Goal: Task Accomplishment & Management: Complete application form

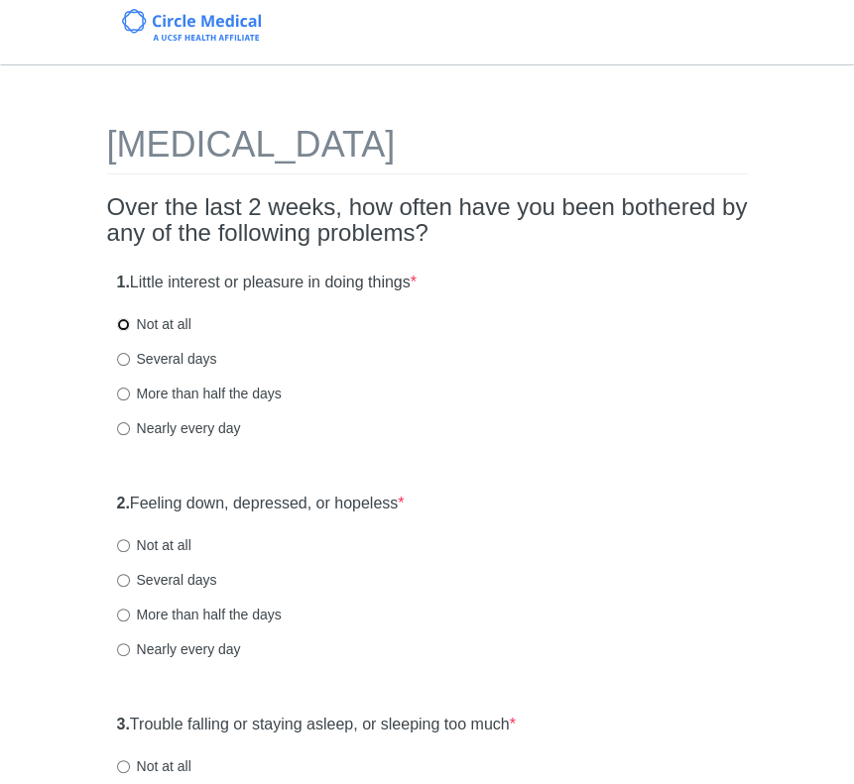
click at [126, 323] on input "Not at all" at bounding box center [123, 324] width 13 height 13
radio input "true"
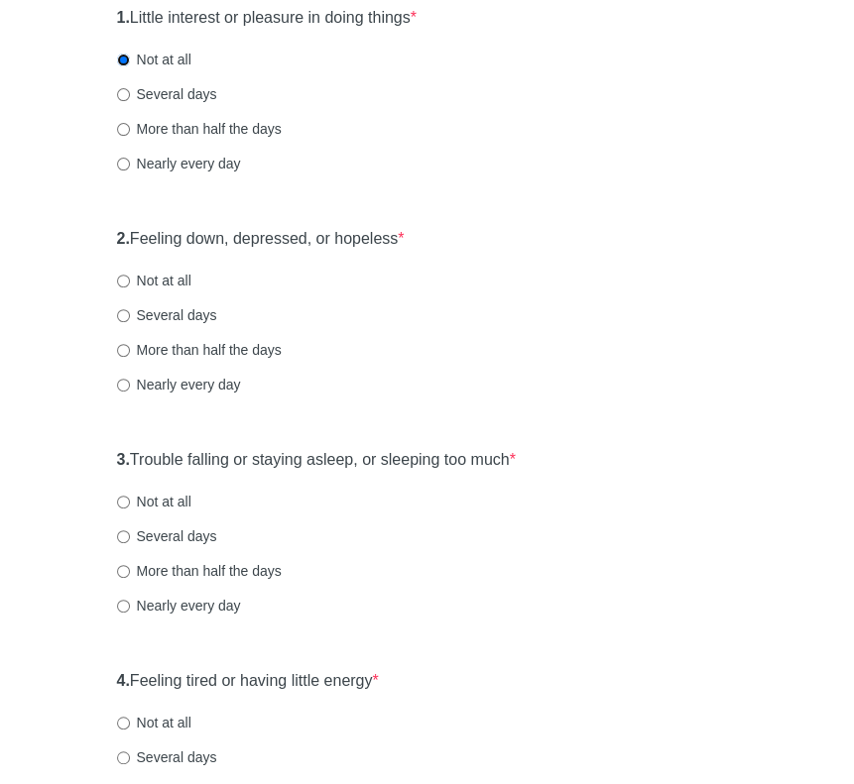
scroll to position [297, 0]
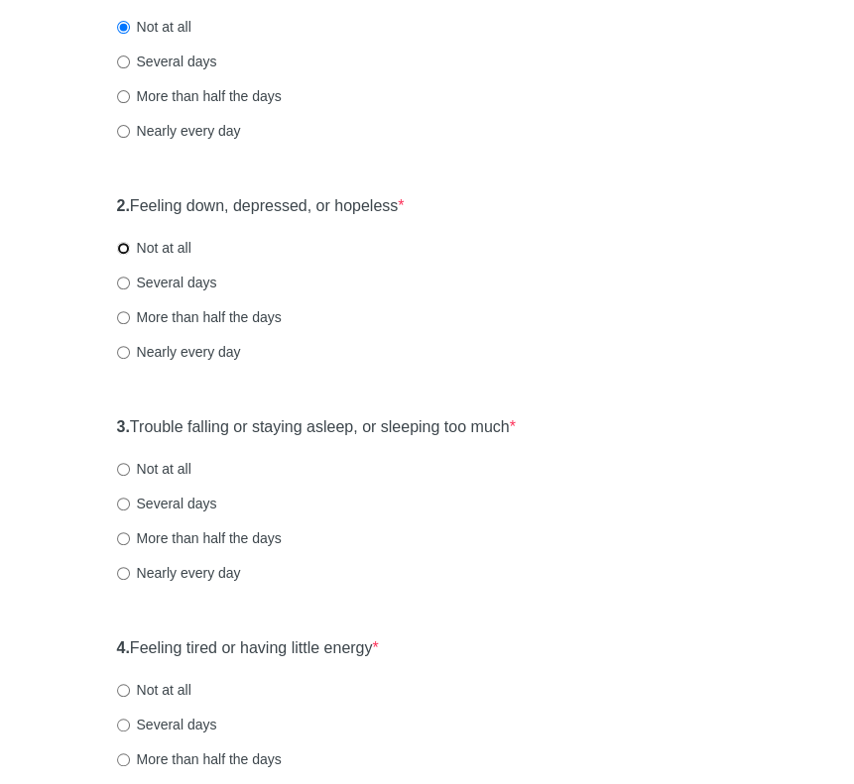
click at [123, 249] on input "Not at all" at bounding box center [123, 248] width 13 height 13
radio input "true"
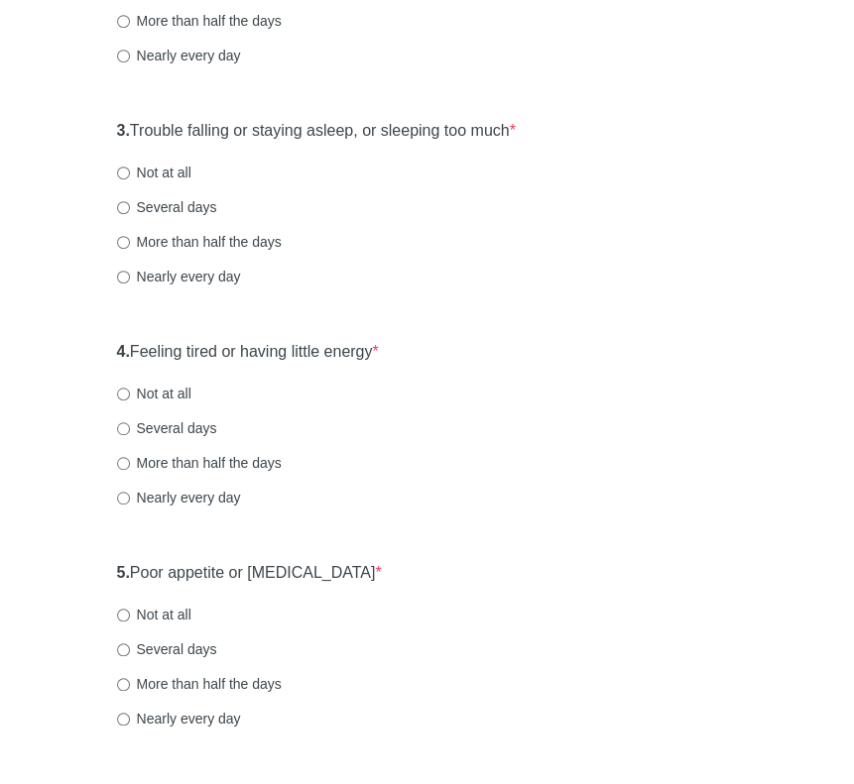
scroll to position [595, 0]
click at [123, 207] on input "Several days" at bounding box center [123, 206] width 13 height 13
radio input "true"
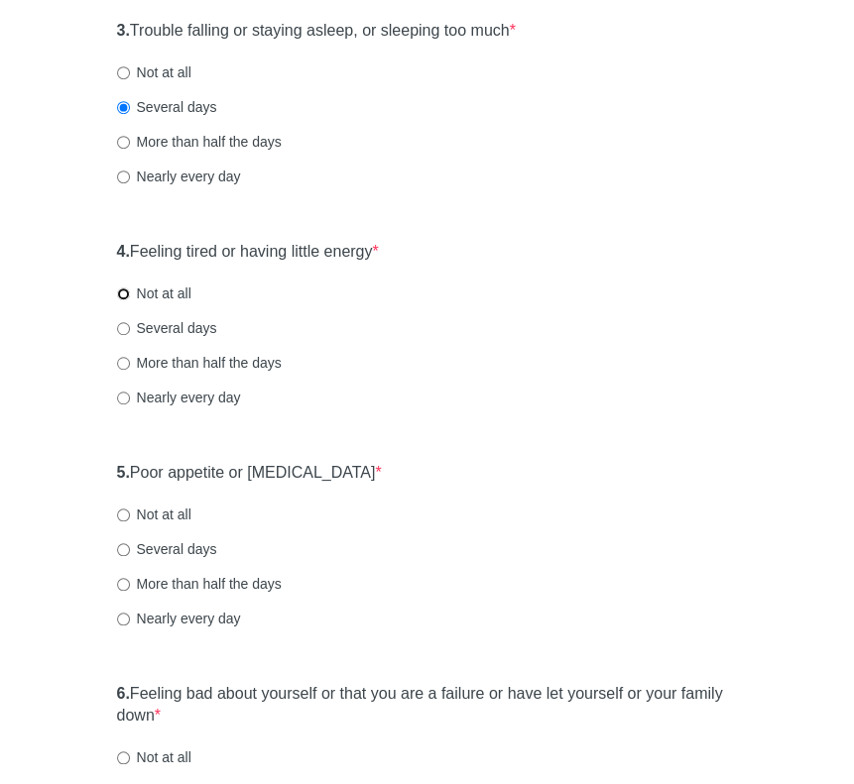
click at [125, 287] on input "Not at all" at bounding box center [123, 293] width 13 height 13
radio input "true"
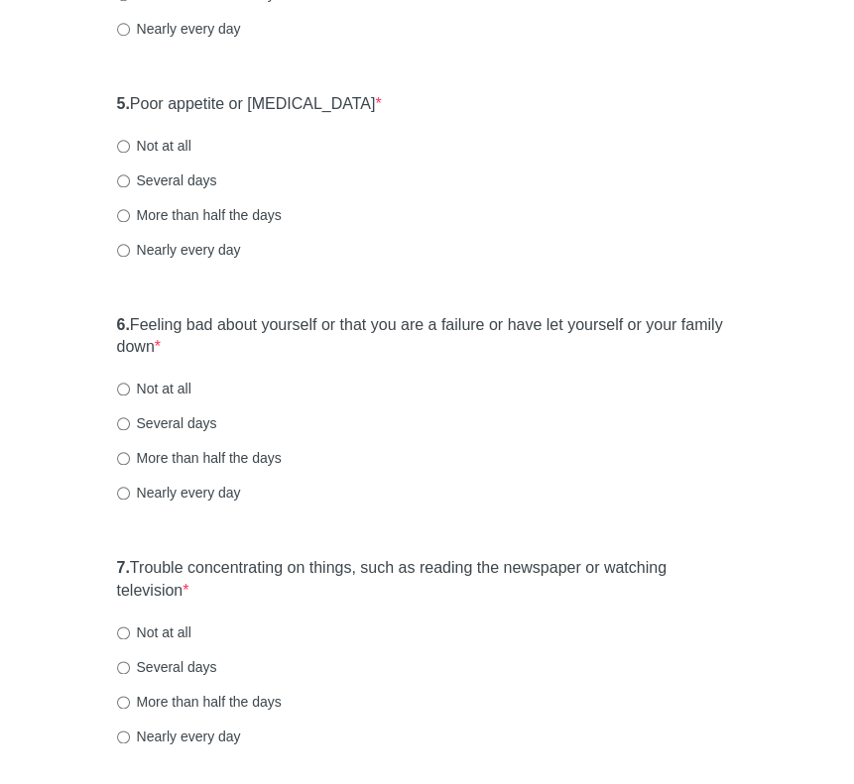
scroll to position [1090, 0]
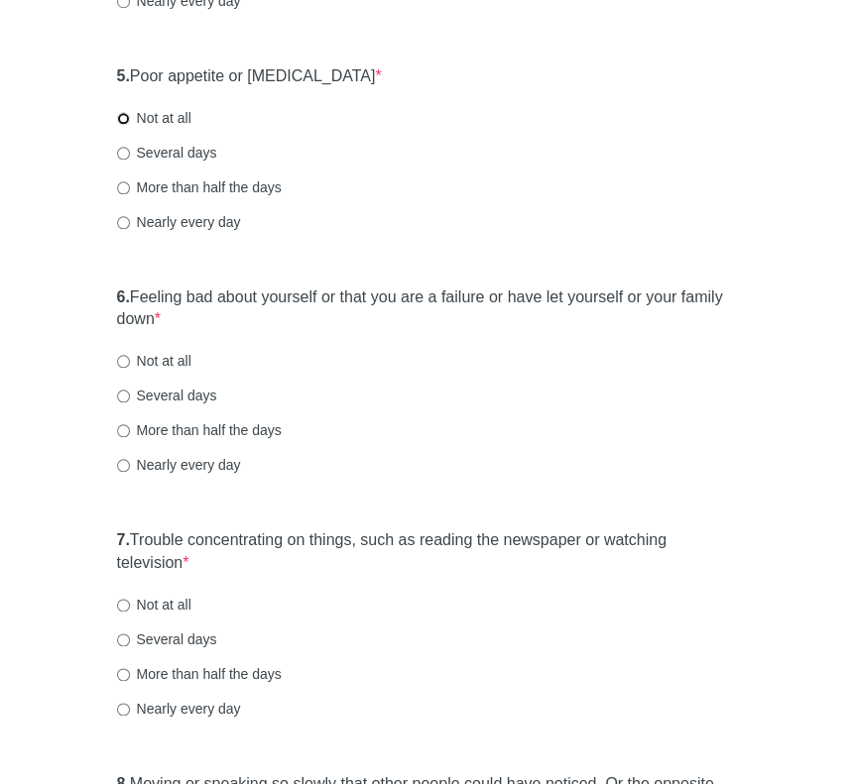
click at [119, 116] on input "Not at all" at bounding box center [123, 118] width 13 height 13
radio input "true"
click at [121, 360] on input "Not at all" at bounding box center [123, 361] width 13 height 13
radio input "true"
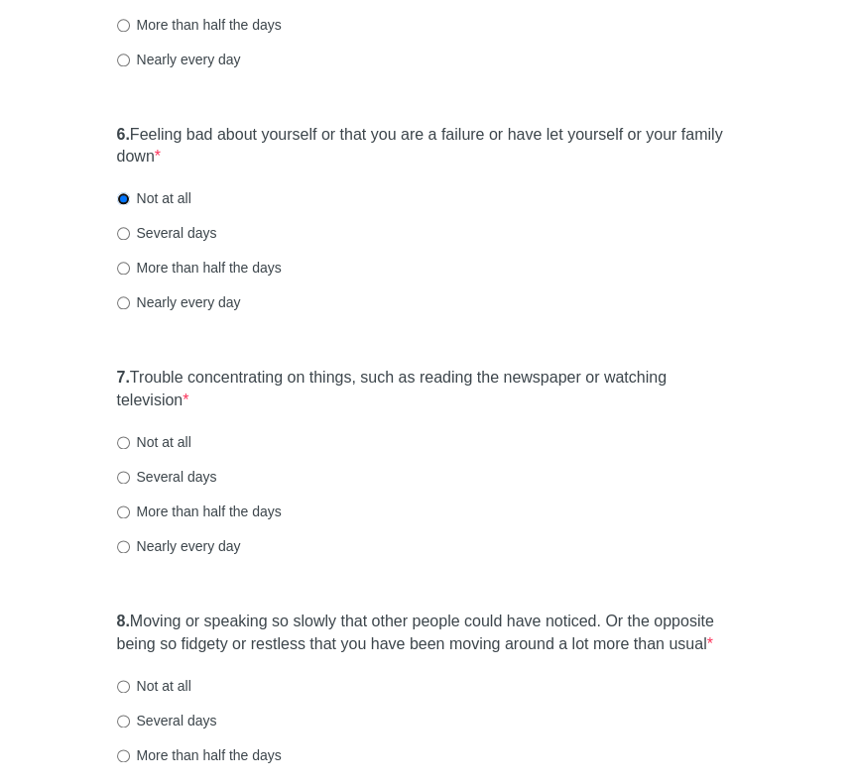
scroll to position [1289, 0]
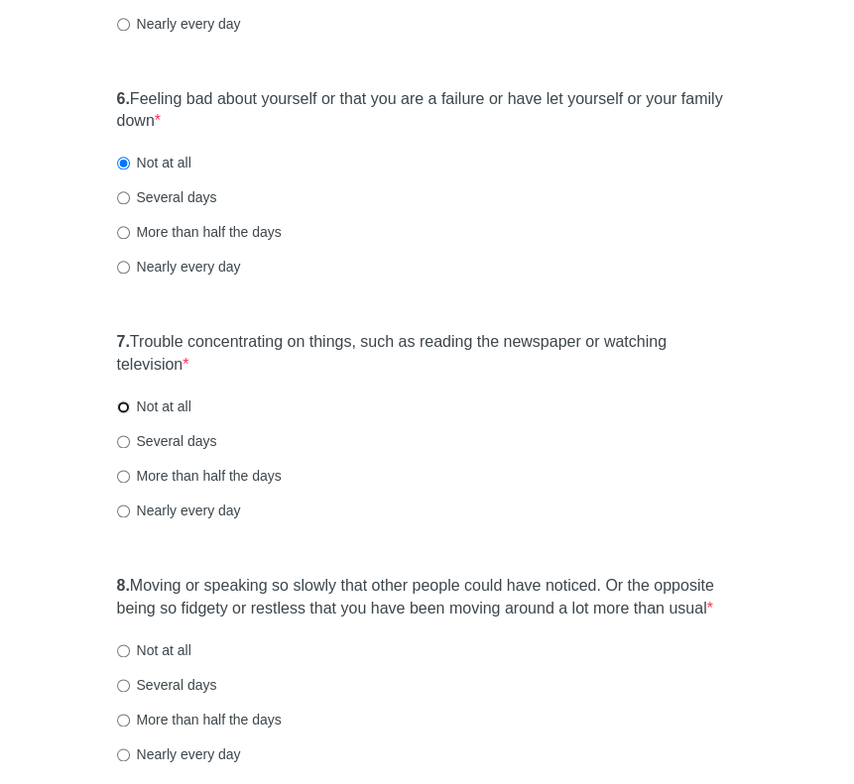
click at [121, 405] on input "Not at all" at bounding box center [123, 407] width 13 height 13
radio input "true"
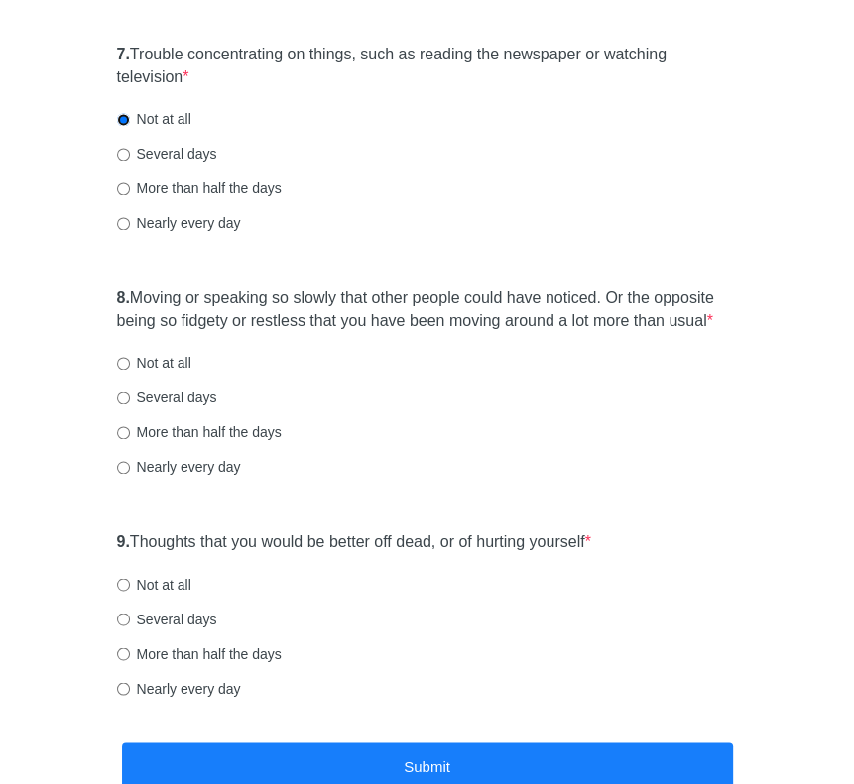
scroll to position [1586, 0]
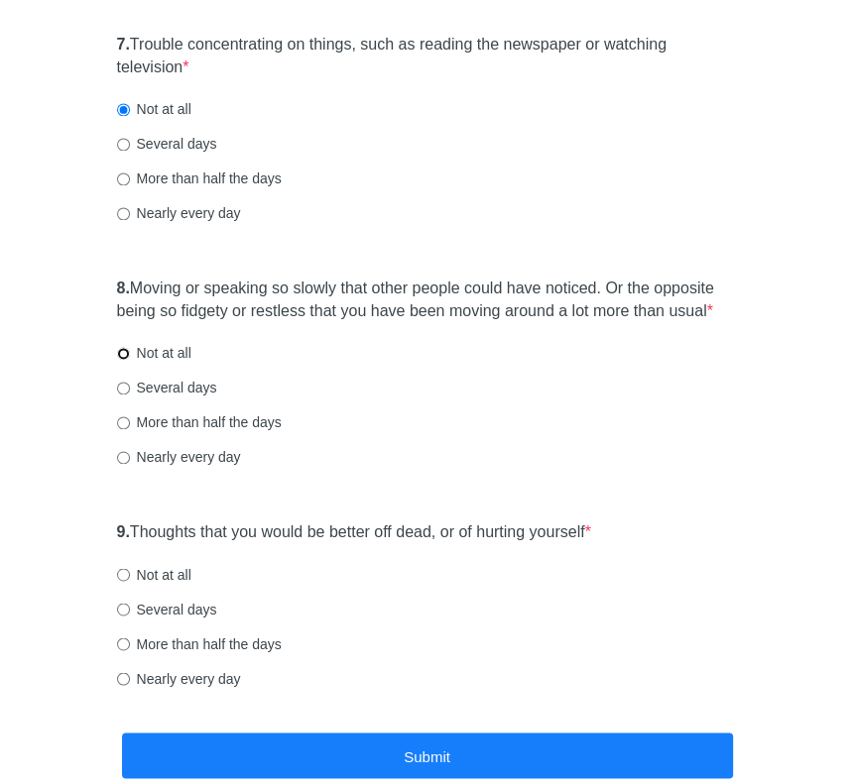
click at [124, 354] on input "Not at all" at bounding box center [123, 353] width 13 height 13
radio input "true"
click at [123, 566] on label "Not at all" at bounding box center [154, 574] width 74 height 20
click at [123, 568] on input "Not at all" at bounding box center [123, 574] width 13 height 13
radio input "true"
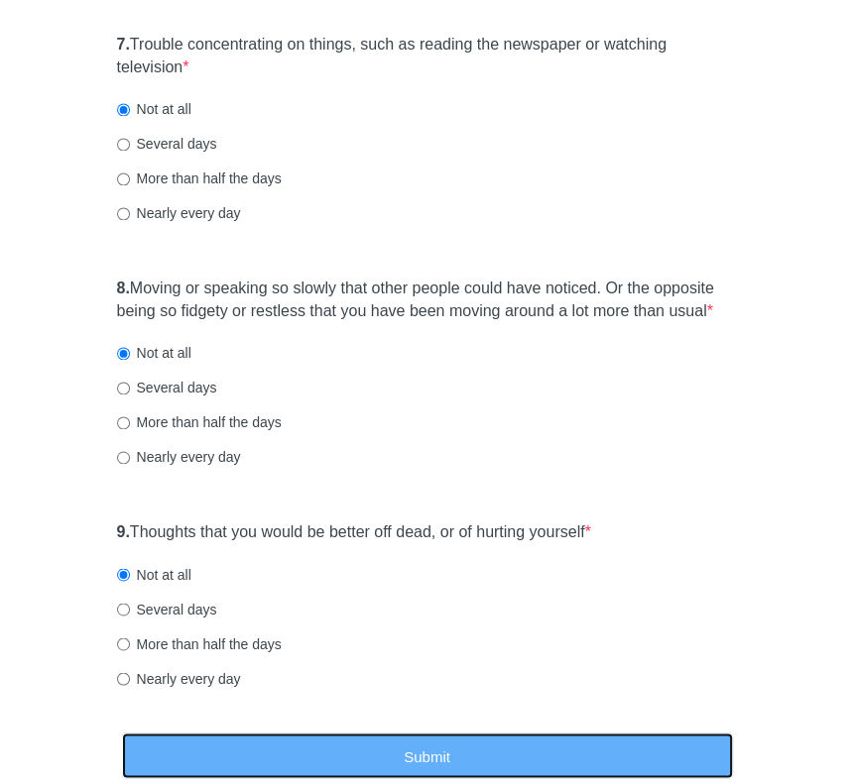
click at [426, 759] on button "Submit" at bounding box center [427, 756] width 611 height 47
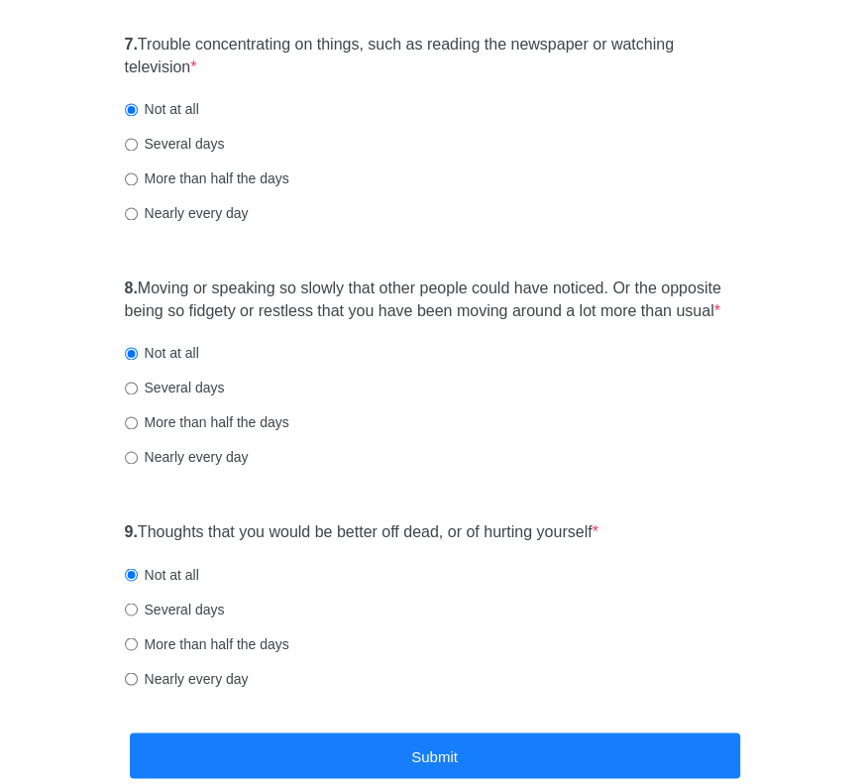
scroll to position [0, 0]
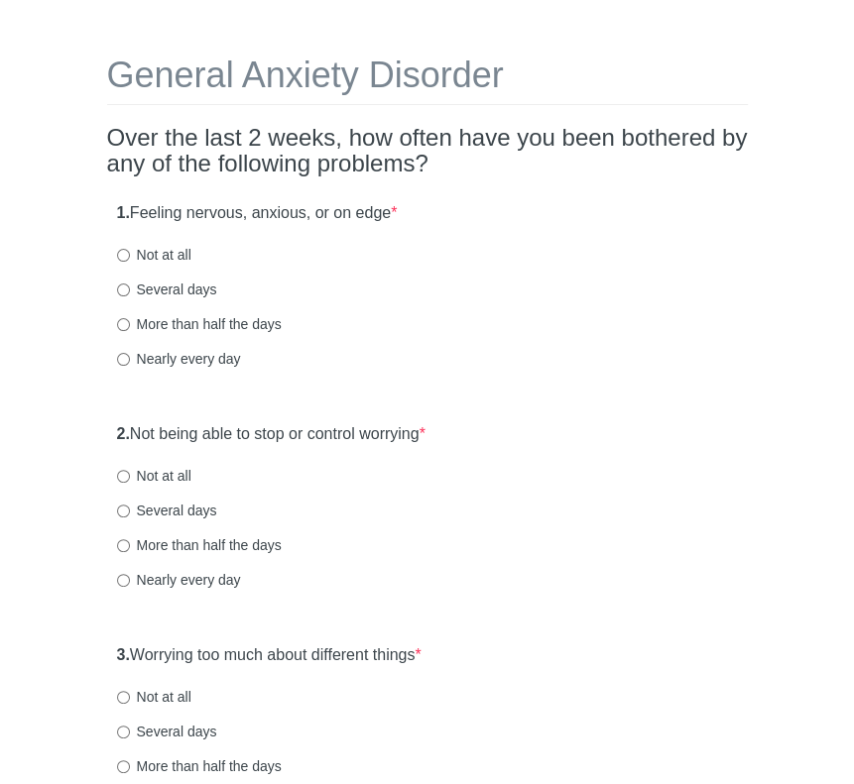
scroll to position [99, 0]
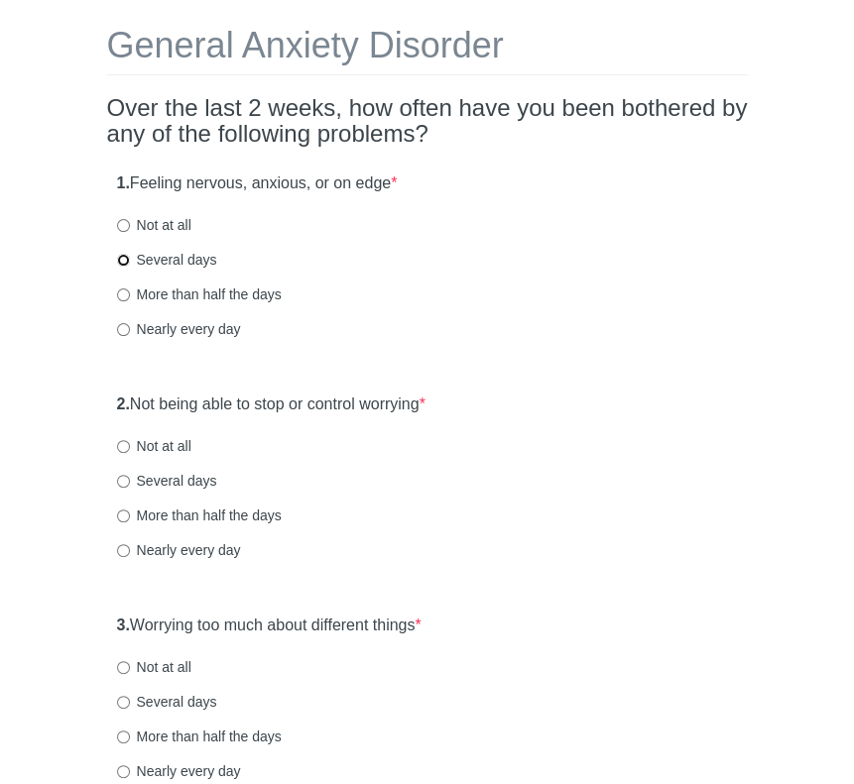
click at [124, 261] on input "Several days" at bounding box center [123, 260] width 13 height 13
radio input "true"
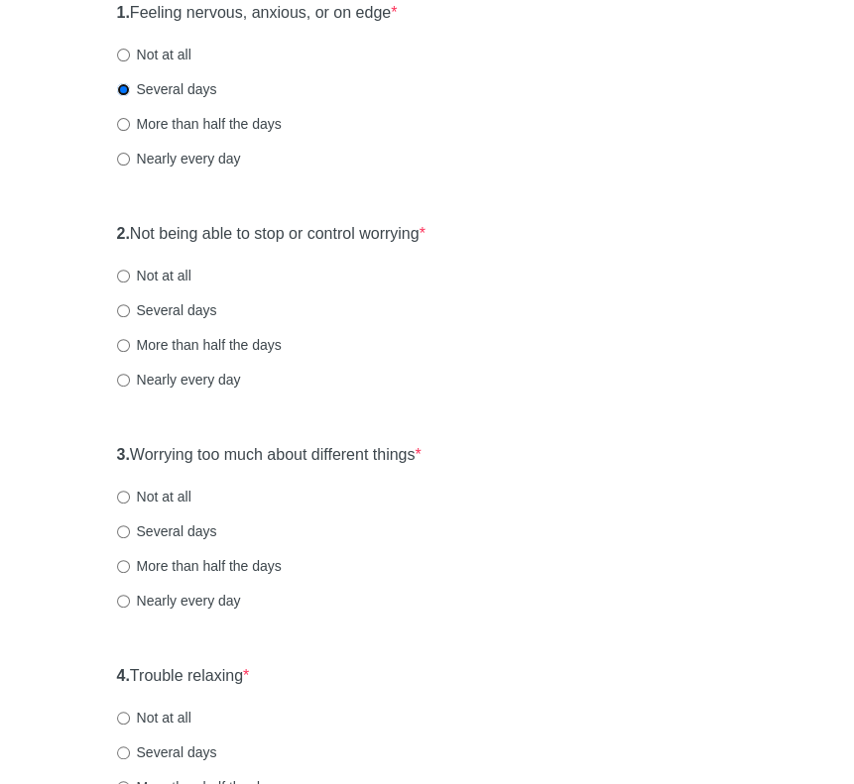
scroll to position [297, 0]
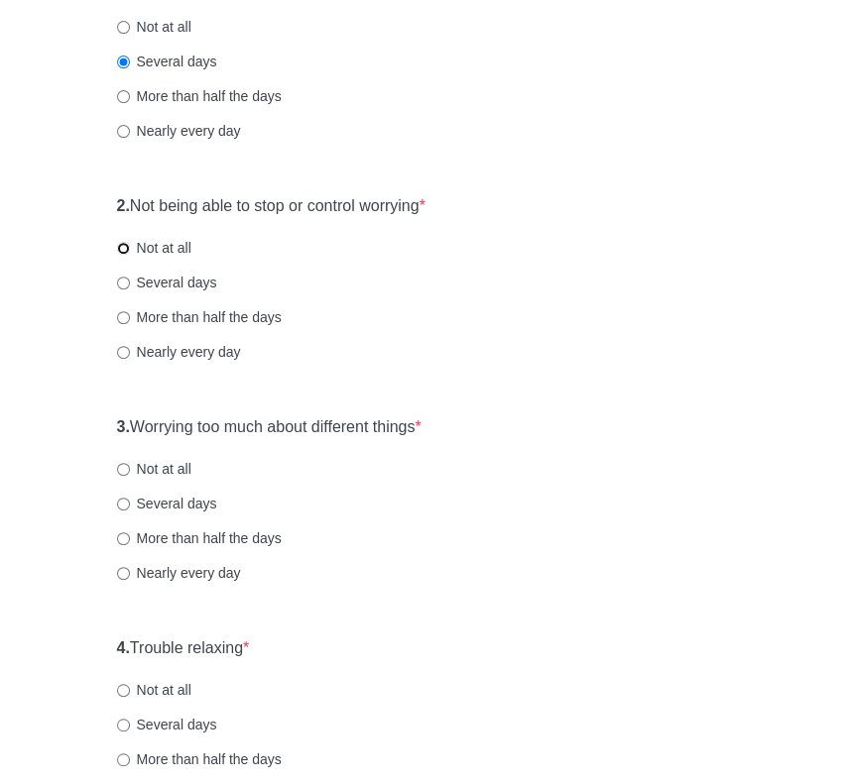
click at [127, 251] on input "Not at all" at bounding box center [123, 248] width 13 height 13
radio input "true"
click at [122, 466] on input "Not at all" at bounding box center [123, 469] width 13 height 13
radio input "true"
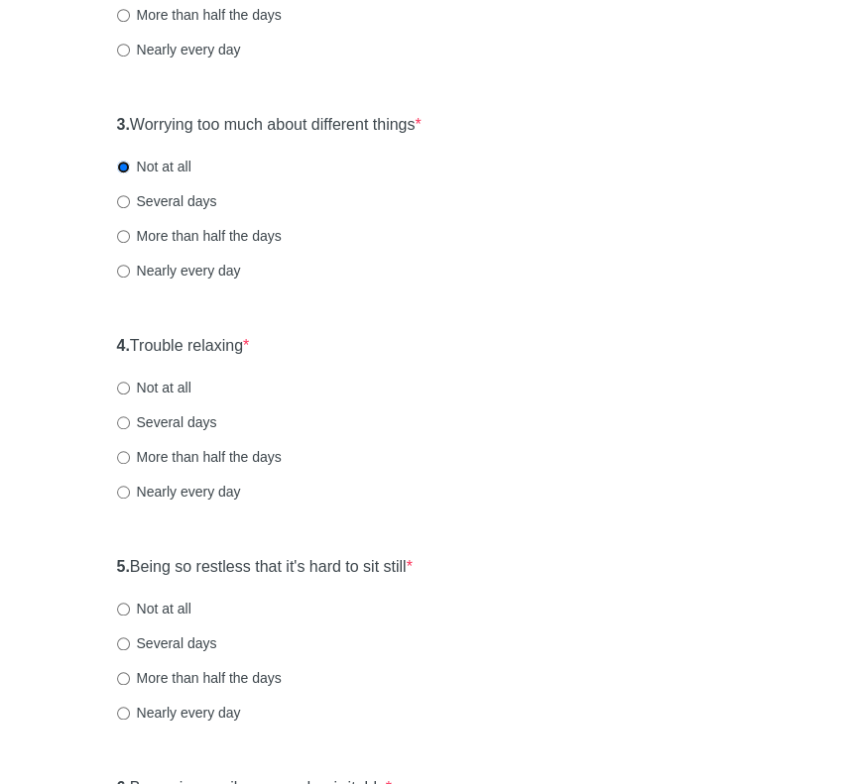
scroll to position [694, 0]
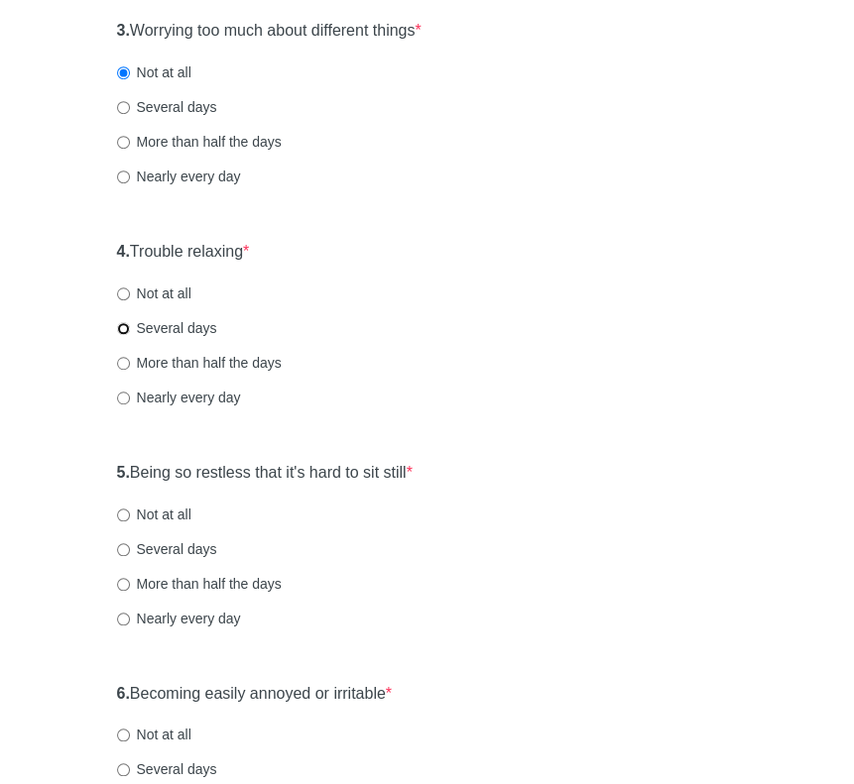
click at [124, 331] on input "Several days" at bounding box center [123, 328] width 13 height 13
radio input "true"
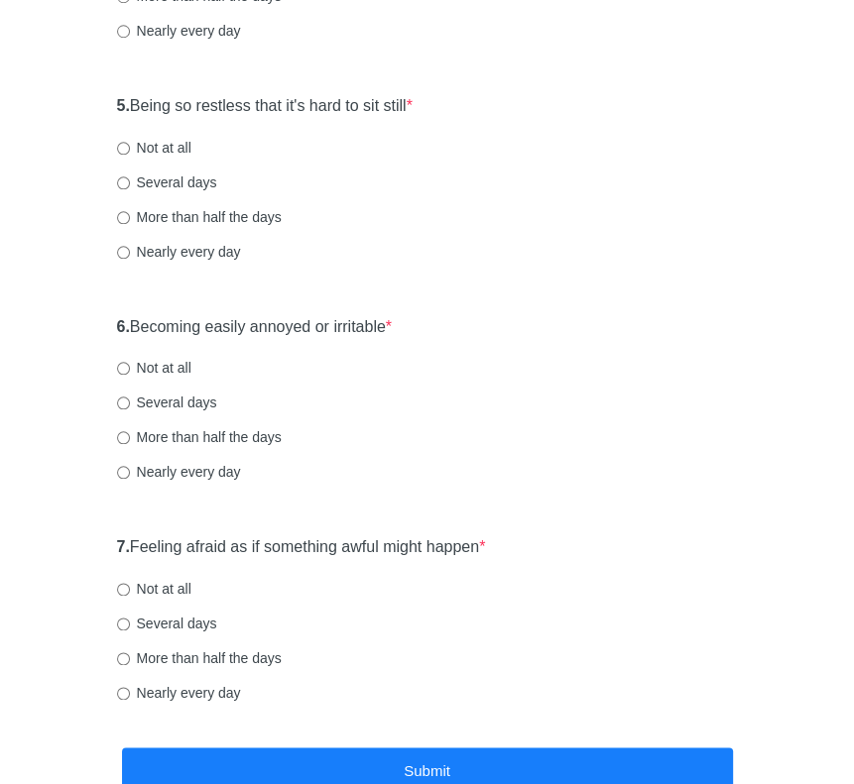
scroll to position [1090, 0]
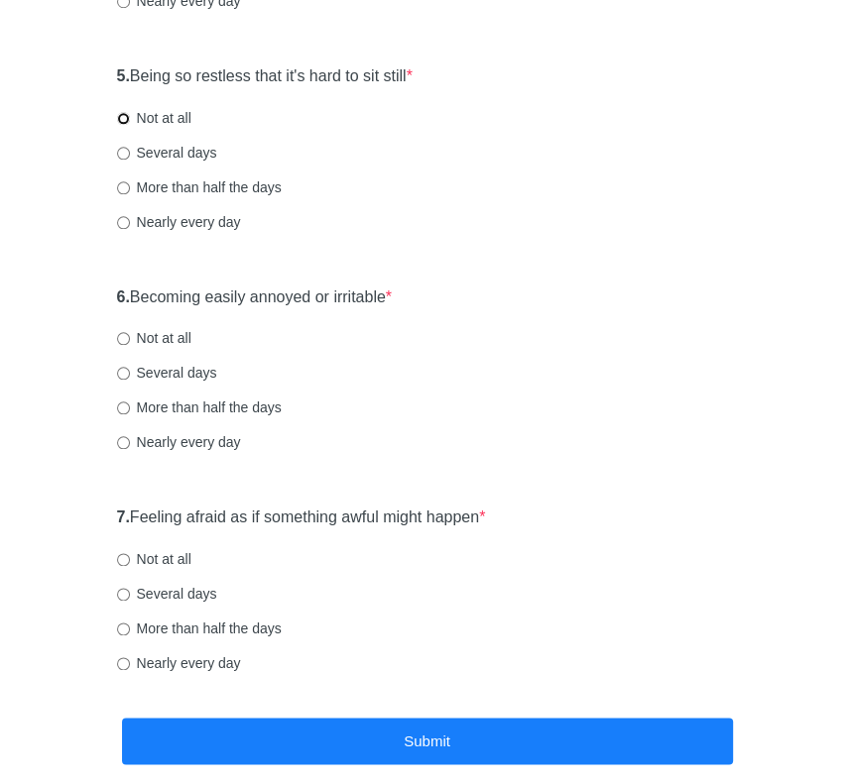
click at [125, 116] on input "Not at all" at bounding box center [123, 118] width 13 height 13
radio input "true"
click at [119, 369] on input "Several days" at bounding box center [123, 373] width 13 height 13
radio input "true"
click at [127, 558] on input "Not at all" at bounding box center [123, 559] width 13 height 13
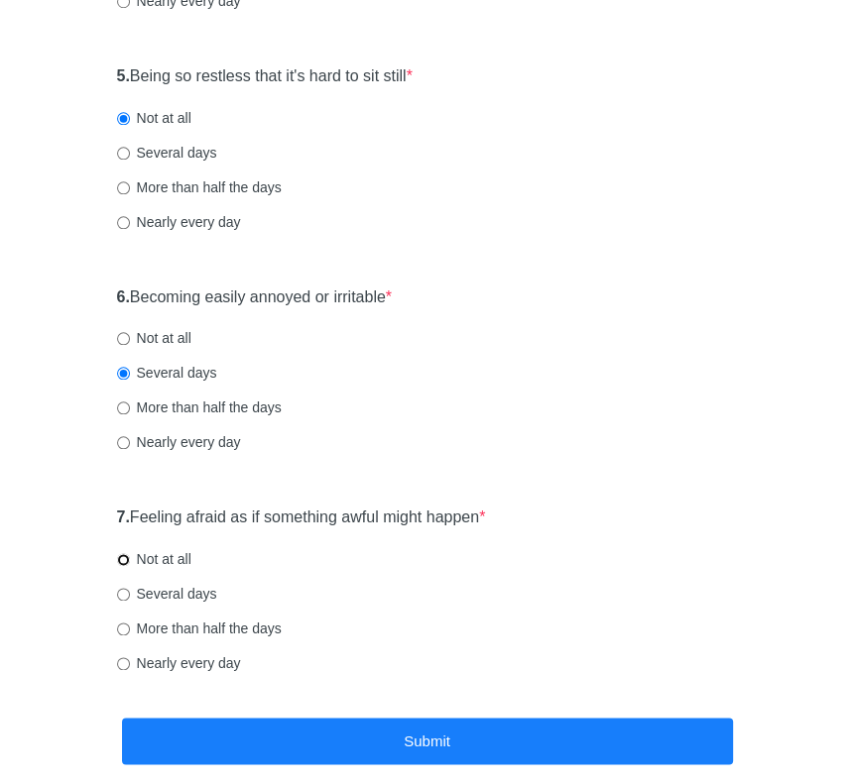
radio input "true"
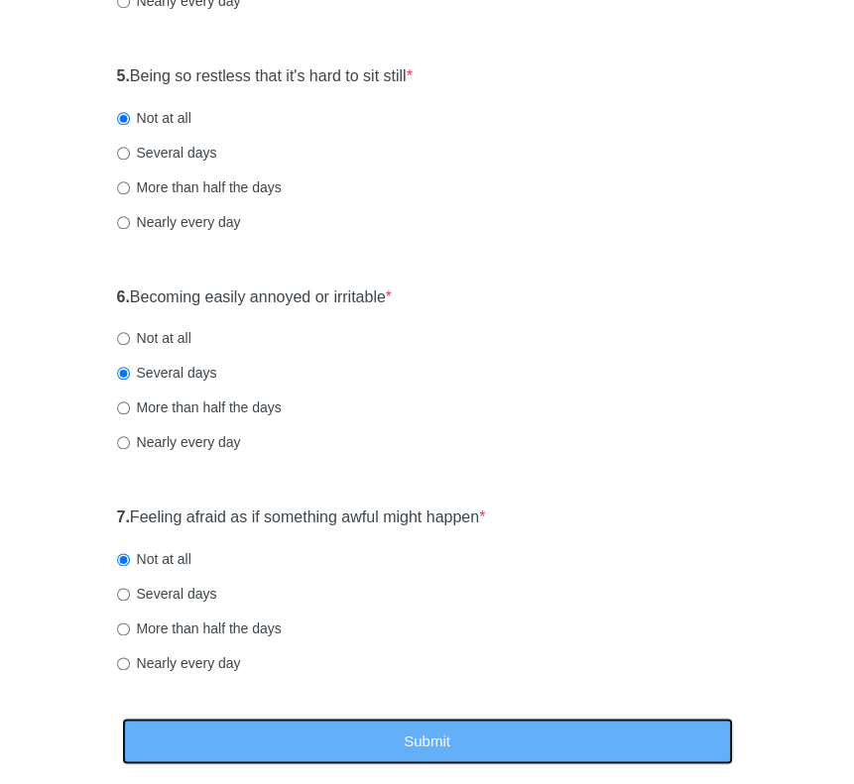
click at [547, 744] on button "Submit" at bounding box center [427, 741] width 611 height 47
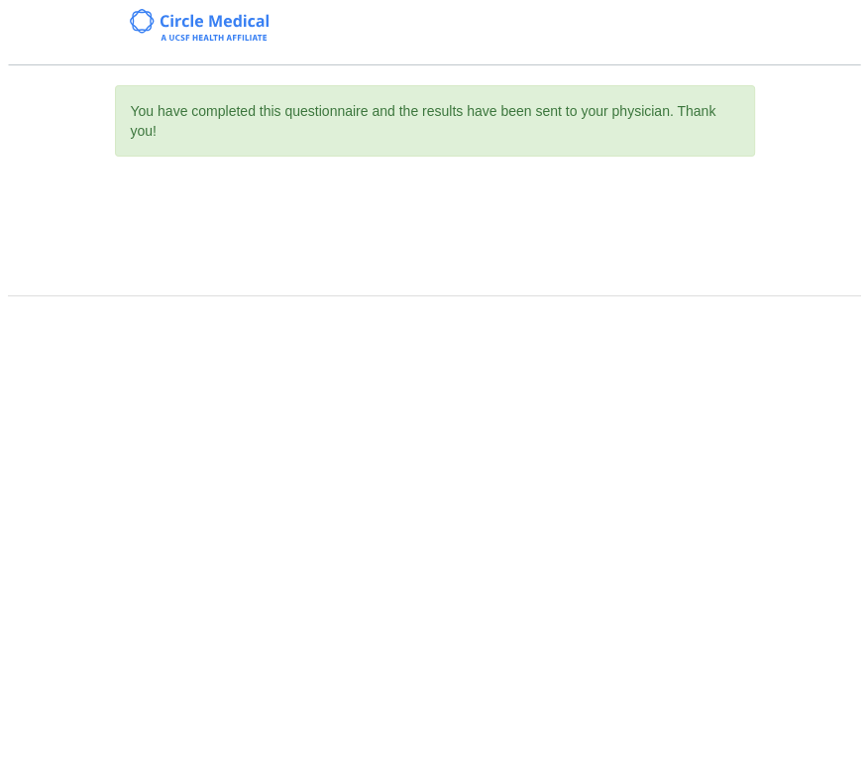
scroll to position [0, 0]
